Goal: Task Accomplishment & Management: Manage account settings

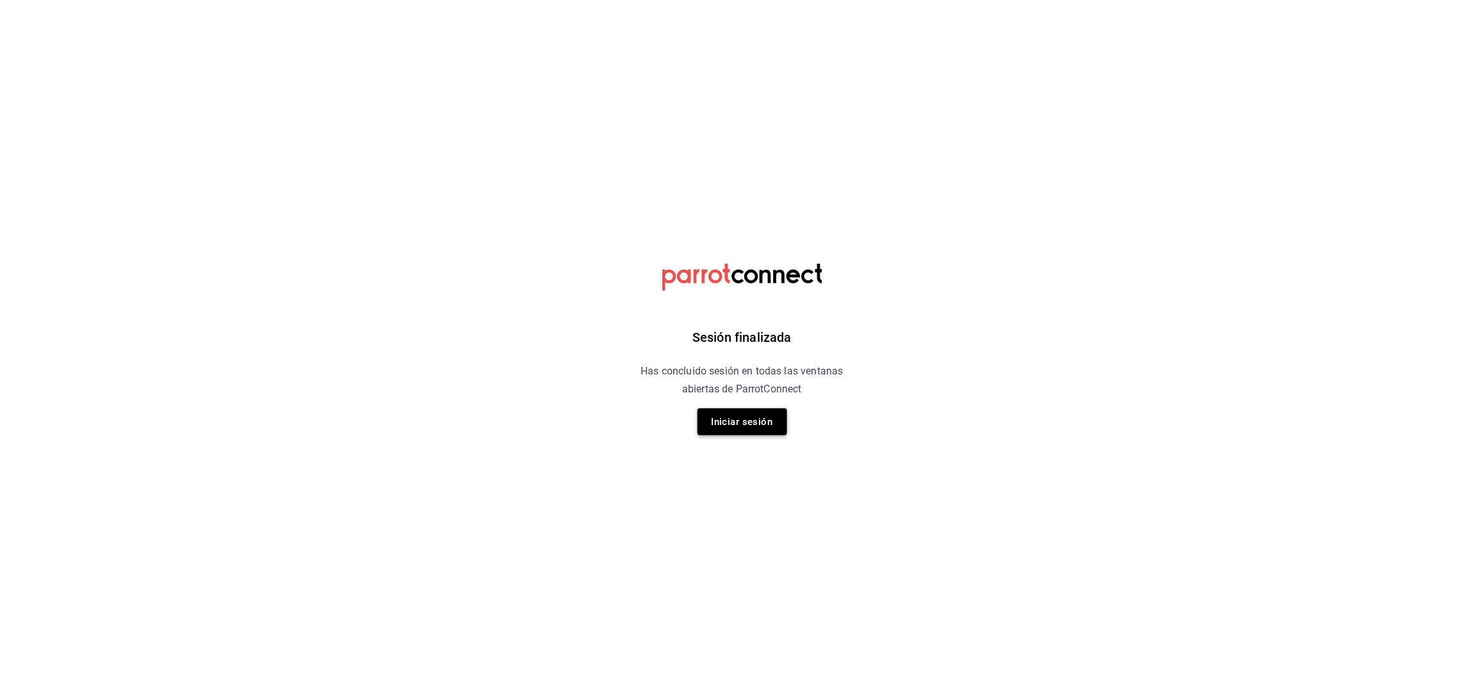
click at [720, 429] on button "Iniciar sesión" at bounding box center [743, 421] width 90 height 27
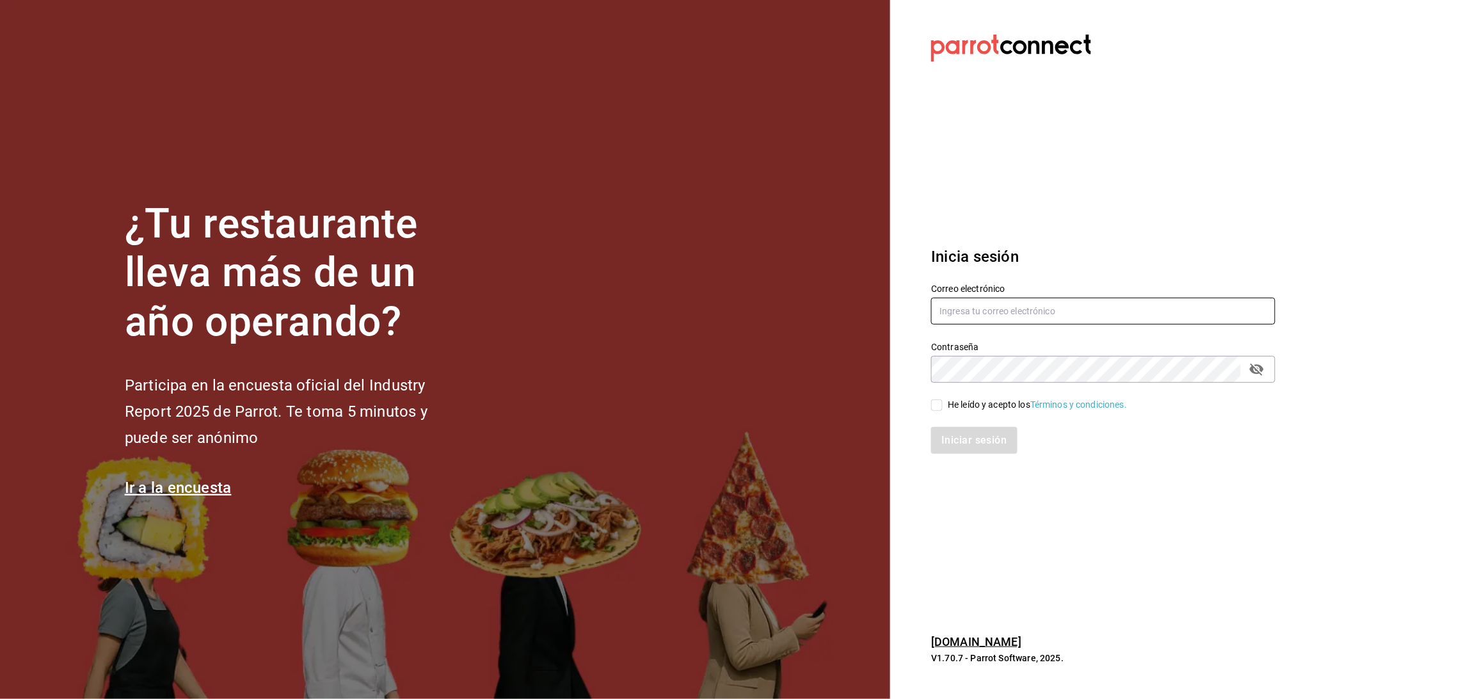
click at [1022, 314] on input "text" at bounding box center [1103, 311] width 344 height 27
type input "[EMAIL_ADDRESS][DOMAIN_NAME]"
click at [1259, 370] on icon "passwordField" at bounding box center [1256, 369] width 15 height 15
click at [936, 410] on input "He leído y acepto los Términos y condiciones." at bounding box center [937, 405] width 12 height 12
checkbox input "true"
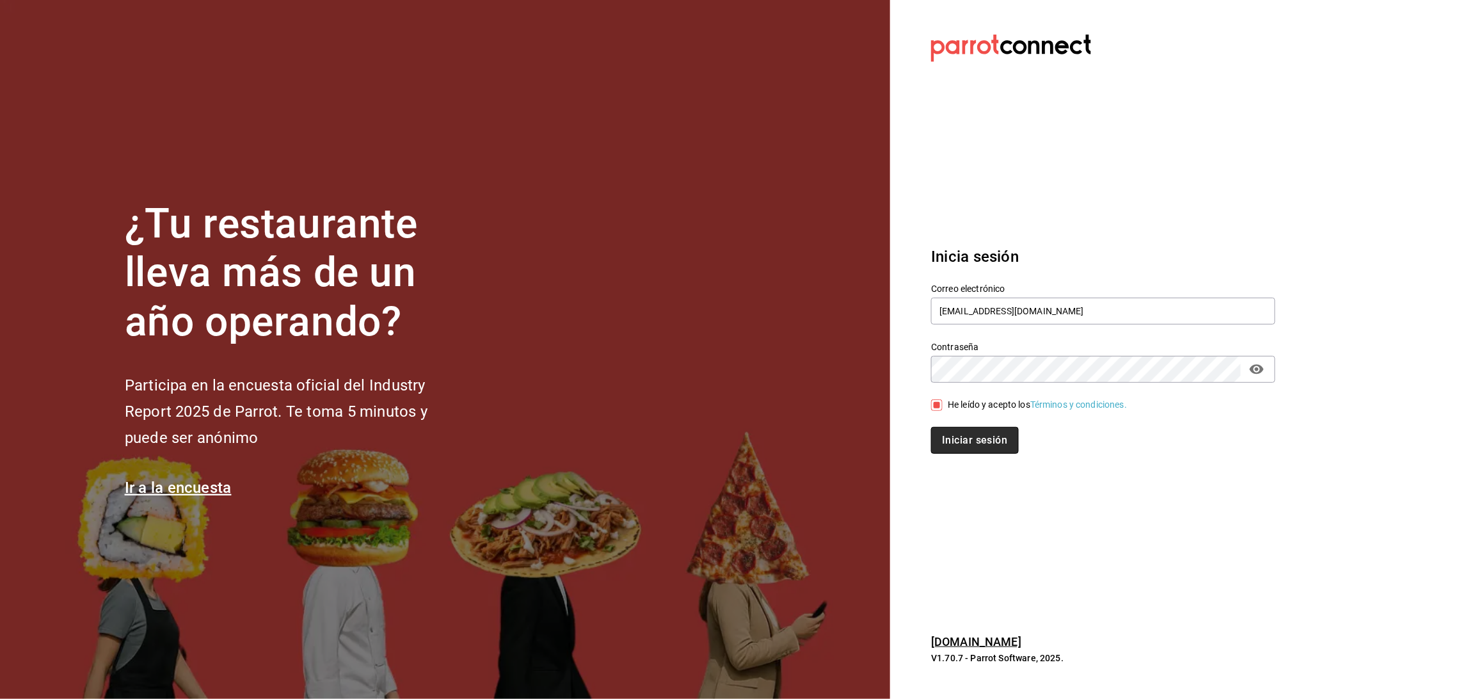
click at [952, 441] on button "Iniciar sesión" at bounding box center [974, 440] width 87 height 27
